Goal: Task Accomplishment & Management: Complete application form

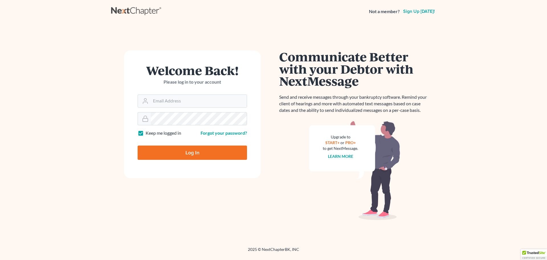
click at [163, 106] on input "Email Address" at bounding box center [199, 101] width 96 height 13
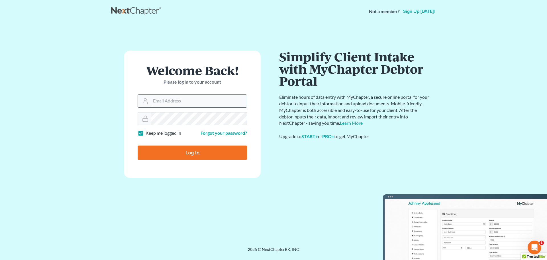
click at [193, 103] on input "Email Address" at bounding box center [199, 101] width 96 height 13
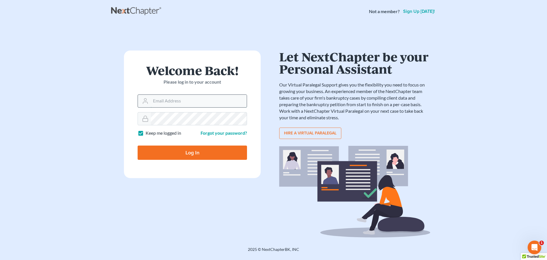
type input "[PERSON_NAME][DOMAIN_NAME][EMAIL_ADDRESS][PERSON_NAME][DOMAIN_NAME]"
click at [184, 154] on input "Log In" at bounding box center [192, 152] width 109 height 14
type input "Thinking..."
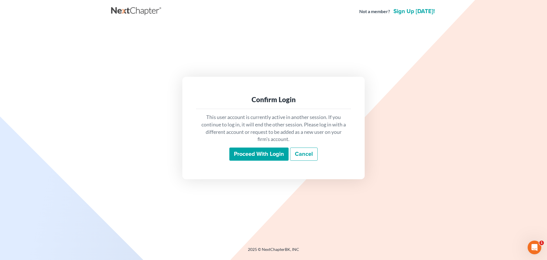
click at [269, 159] on input "Proceed with login" at bounding box center [258, 153] width 59 height 13
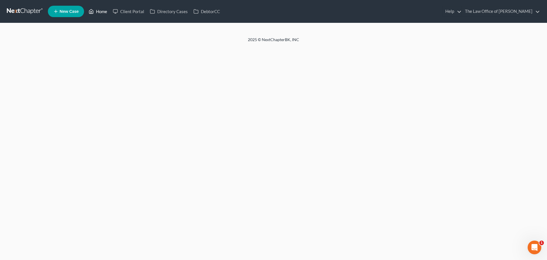
click at [103, 9] on link "Home" at bounding box center [98, 11] width 24 height 10
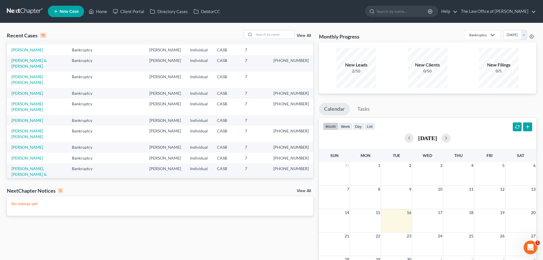
scroll to position [29, 0]
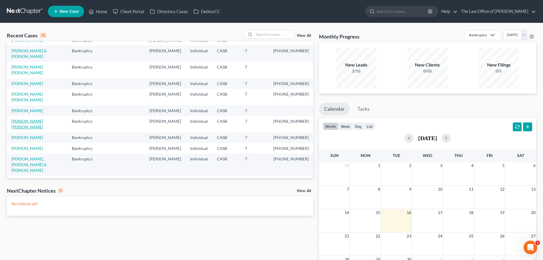
click at [42, 129] on link "[PERSON_NAME] [PERSON_NAME]" at bounding box center [27, 124] width 32 height 11
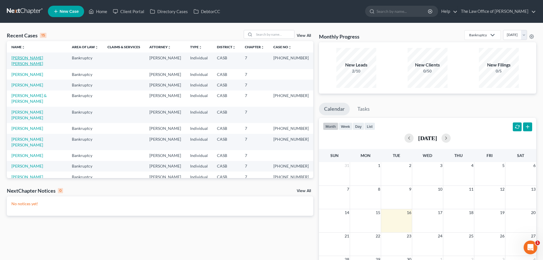
click at [31, 58] on link "[PERSON_NAME] [PERSON_NAME]" at bounding box center [27, 60] width 32 height 11
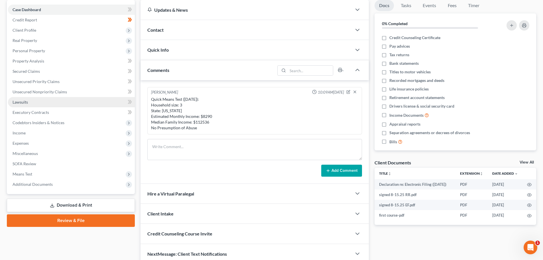
scroll to position [57, 0]
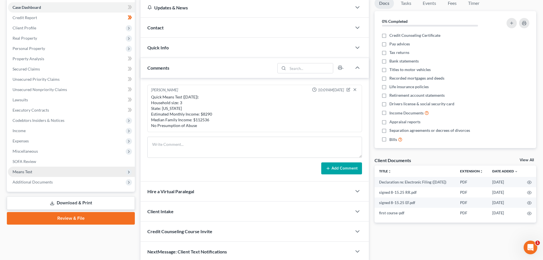
click at [30, 171] on span "Means Test" at bounding box center [23, 171] width 20 height 5
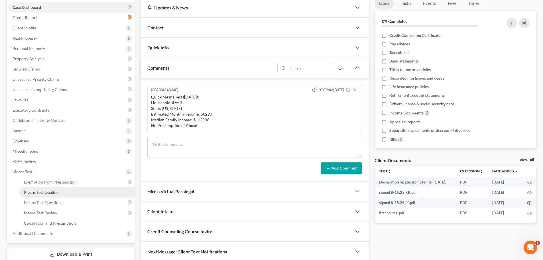
click at [43, 192] on span "Means Test Qualifier" at bounding box center [42, 192] width 36 height 5
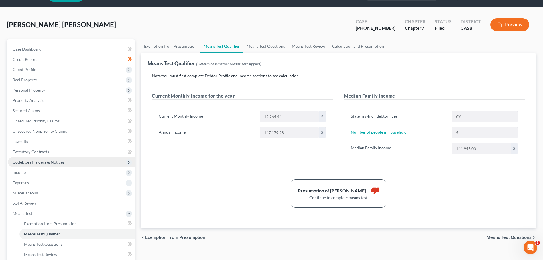
scroll to position [29, 0]
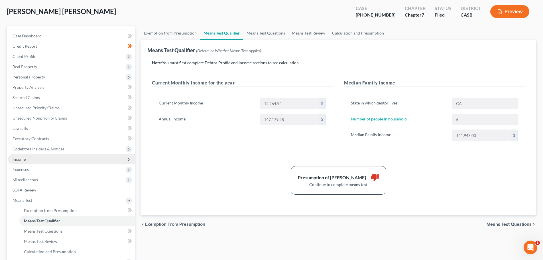
click at [30, 157] on span "Income" at bounding box center [71, 159] width 127 height 10
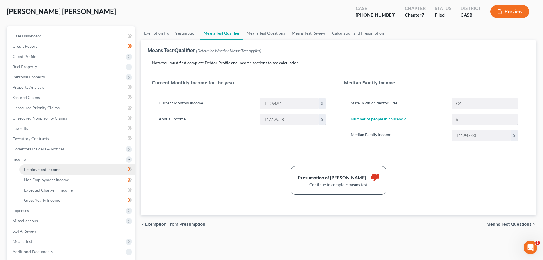
click at [57, 168] on span "Employment Income" at bounding box center [42, 169] width 36 height 5
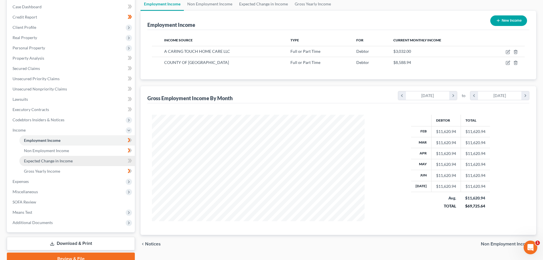
scroll to position [84, 0]
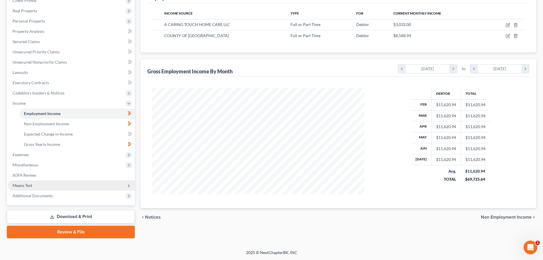
click at [49, 184] on span "Means Test" at bounding box center [71, 185] width 127 height 10
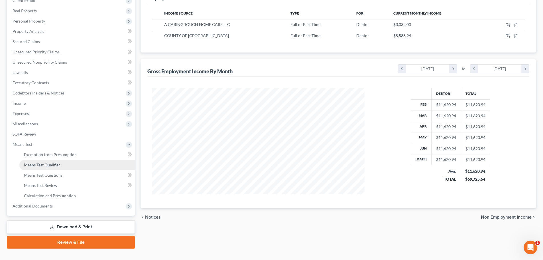
click at [61, 162] on link "Means Test Qualifier" at bounding box center [76, 165] width 115 height 10
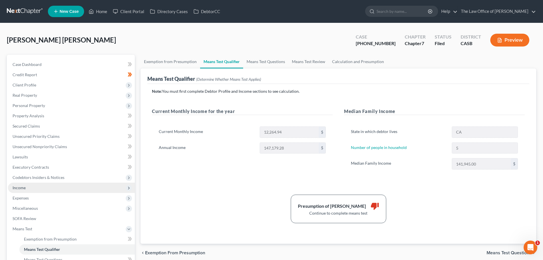
click at [23, 186] on span "Income" at bounding box center [19, 187] width 13 height 5
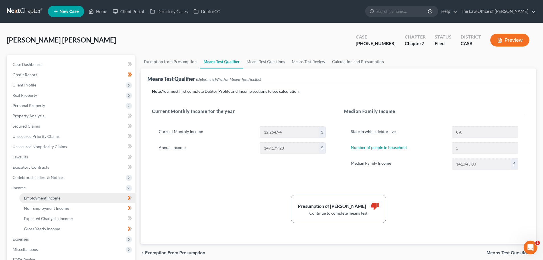
click at [49, 197] on span "Employment Income" at bounding box center [42, 197] width 36 height 5
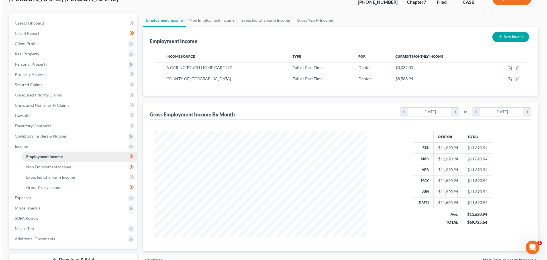
scroll to position [57, 0]
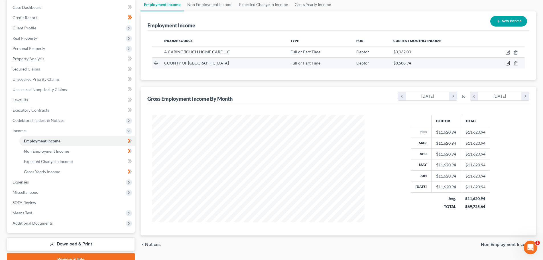
click at [508, 62] on icon "button" at bounding box center [508, 63] width 5 height 5
select select "0"
select select "4"
select select "1"
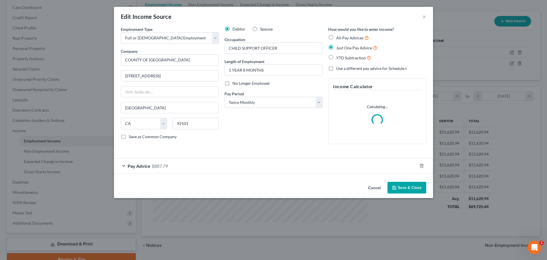
click at [140, 164] on span "Pay Advice" at bounding box center [139, 165] width 23 height 5
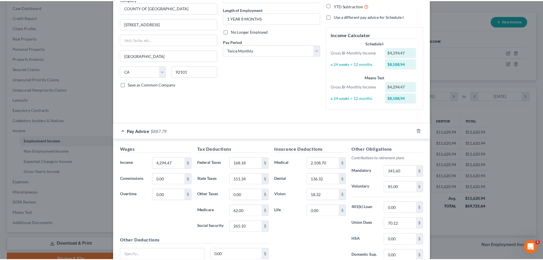
scroll to position [0, 0]
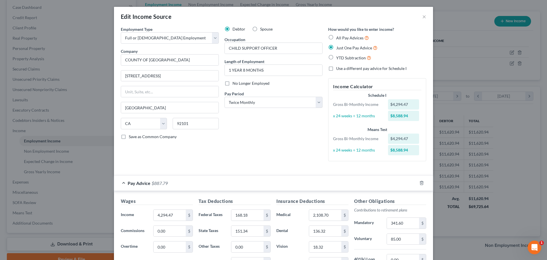
click at [425, 19] on div "Edit Income Source ×" at bounding box center [273, 16] width 319 height 19
click at [424, 19] on button "×" at bounding box center [424, 16] width 4 height 7
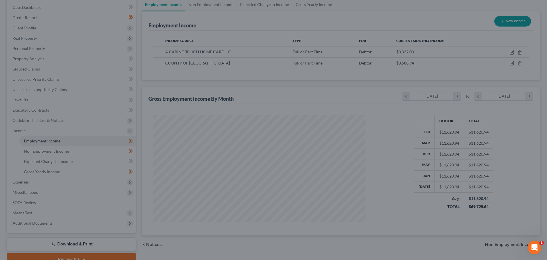
scroll to position [284903, 284785]
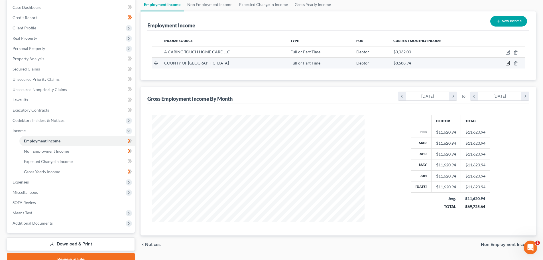
click at [507, 61] on icon "button" at bounding box center [508, 63] width 5 height 5
select select "0"
select select "4"
select select "1"
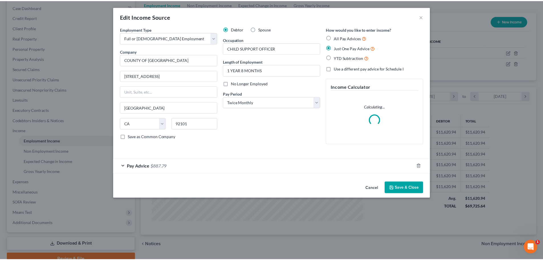
scroll to position [107, 226]
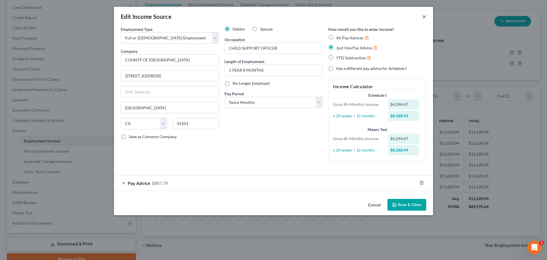
click at [423, 13] on button "×" at bounding box center [424, 16] width 4 height 7
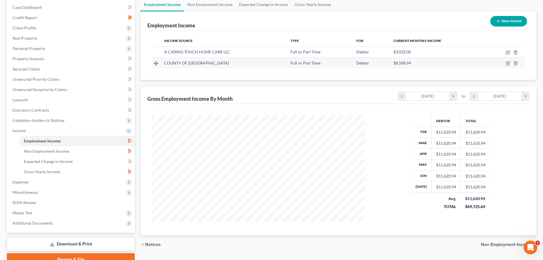
scroll to position [29, 0]
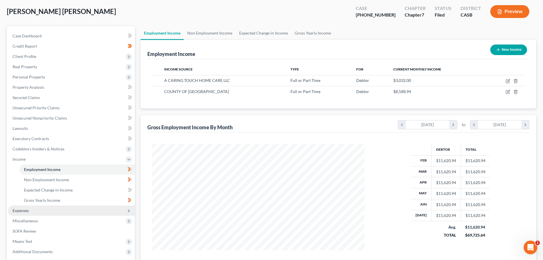
click at [26, 209] on span "Expenses" at bounding box center [21, 210] width 16 height 5
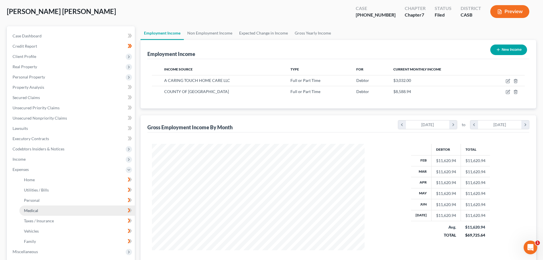
click at [38, 207] on link "Medical" at bounding box center [76, 210] width 115 height 10
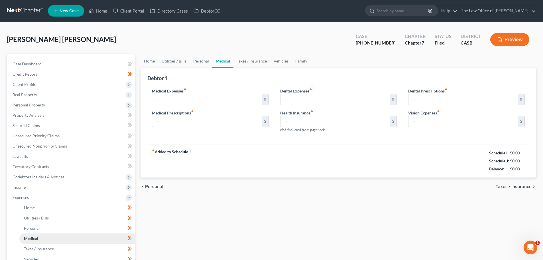
type input "80.00"
type input "0.00"
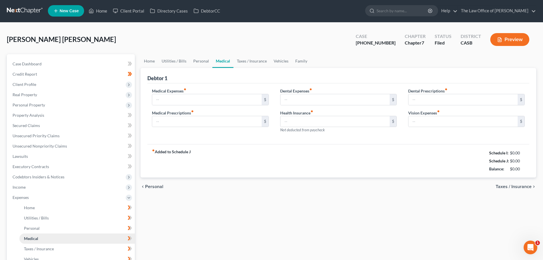
type input "0.00"
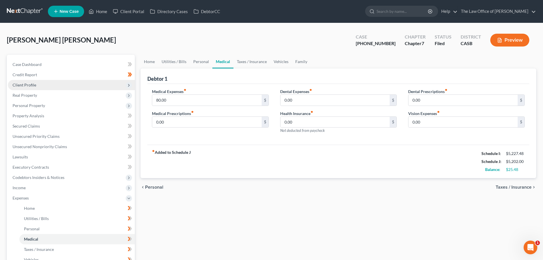
click at [30, 82] on span "Client Profile" at bounding box center [25, 84] width 24 height 5
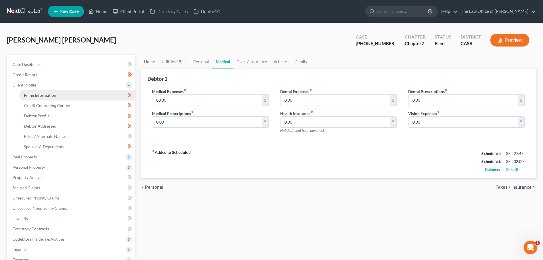
click at [52, 93] on span "Filing Information" at bounding box center [40, 95] width 32 height 5
select select "1"
select select "0"
select select "4"
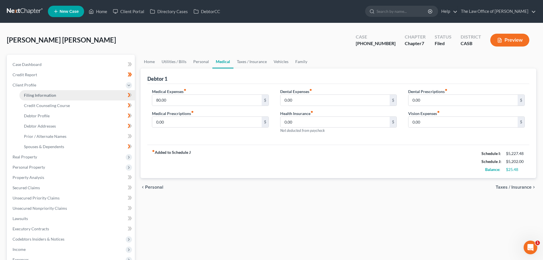
select select "0"
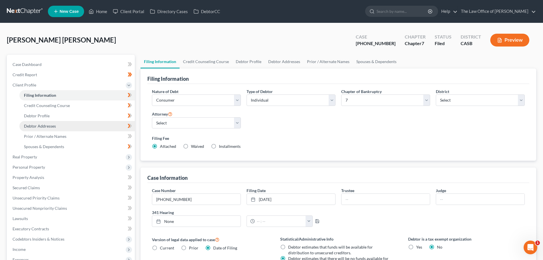
click at [48, 125] on span "Debtor Addresses" at bounding box center [40, 125] width 32 height 5
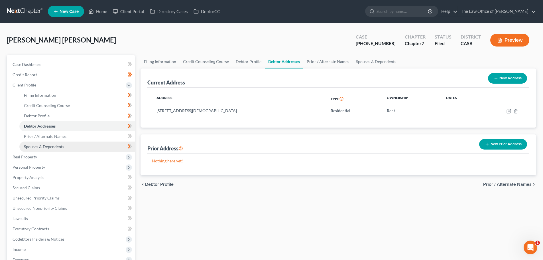
click at [52, 144] on span "Spouses & Dependents" at bounding box center [44, 146] width 40 height 5
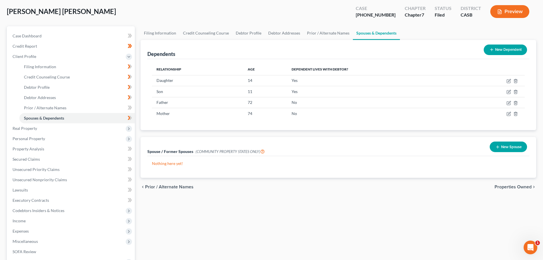
scroll to position [57, 0]
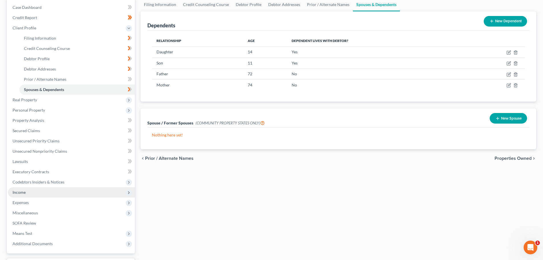
click at [31, 194] on span "Income" at bounding box center [71, 192] width 127 height 10
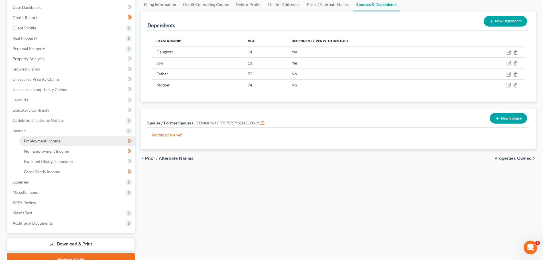
click at [47, 139] on span "Employment Income" at bounding box center [42, 140] width 36 height 5
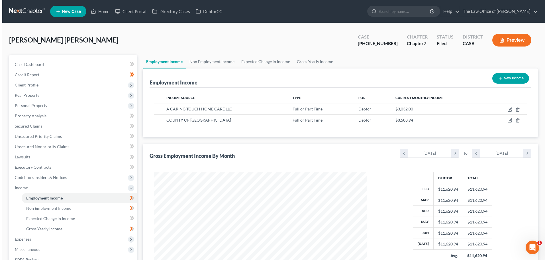
scroll to position [106, 224]
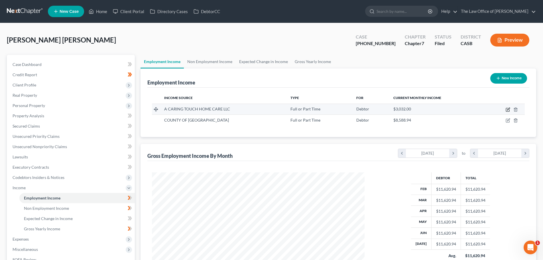
click at [510, 108] on icon "button" at bounding box center [508, 108] width 3 height 3
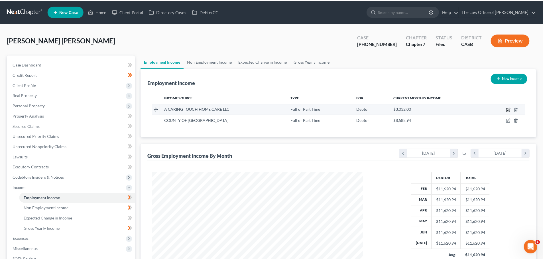
scroll to position [107, 226]
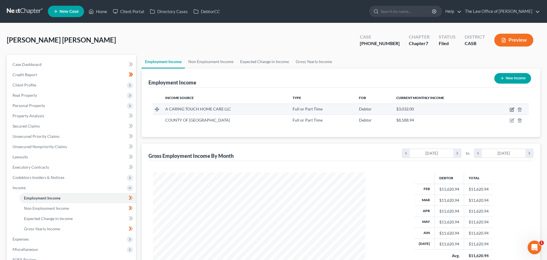
select select "0"
select select "4"
select select "1"
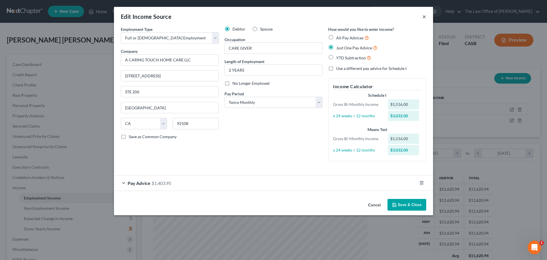
click at [425, 15] on button "×" at bounding box center [424, 16] width 4 height 7
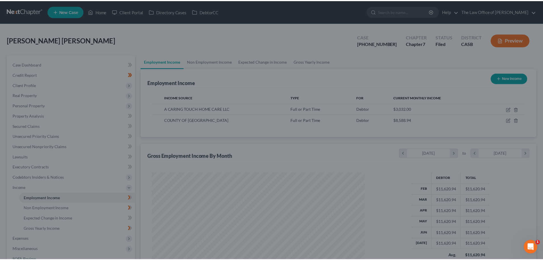
scroll to position [284903, 284785]
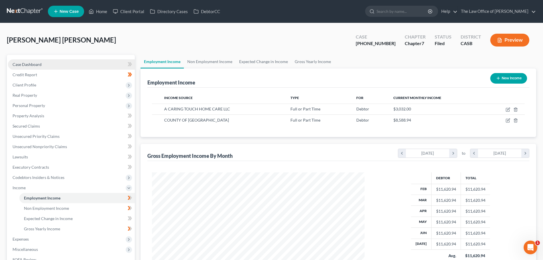
click at [32, 64] on span "Case Dashboard" at bounding box center [27, 64] width 29 height 5
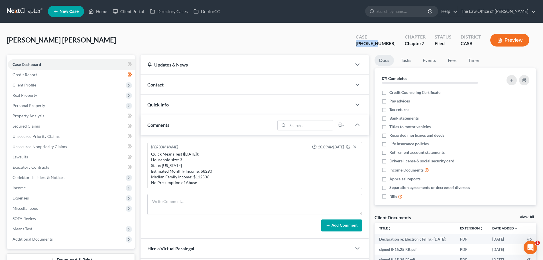
drag, startPoint x: 373, startPoint y: 42, endPoint x: 392, endPoint y: 42, distance: 19.1
type textarea "25-03387"
click at [392, 42] on div "25-03387-7" at bounding box center [376, 43] width 40 height 7
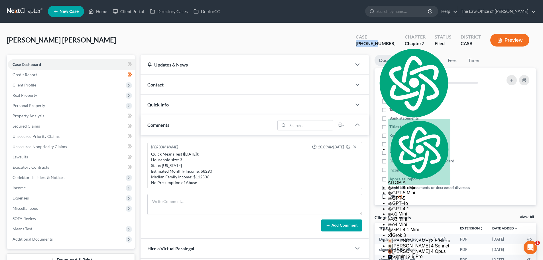
copy div "25-03387"
